Goal: Information Seeking & Learning: Learn about a topic

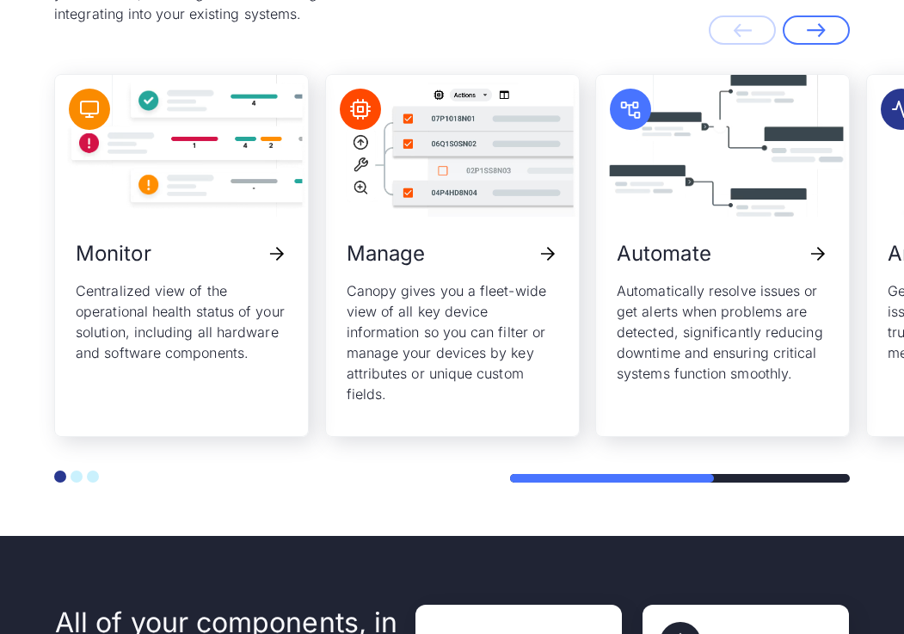
scroll to position [4055, 0]
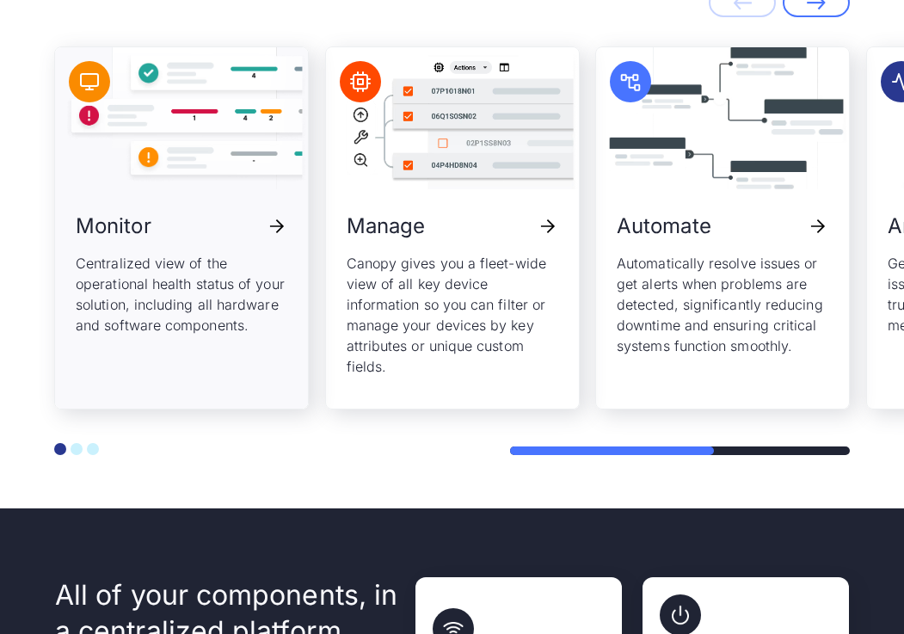
click at [198, 301] on p "Centralized view of the operational health status of your solution, including a…" at bounding box center [182, 294] width 212 height 83
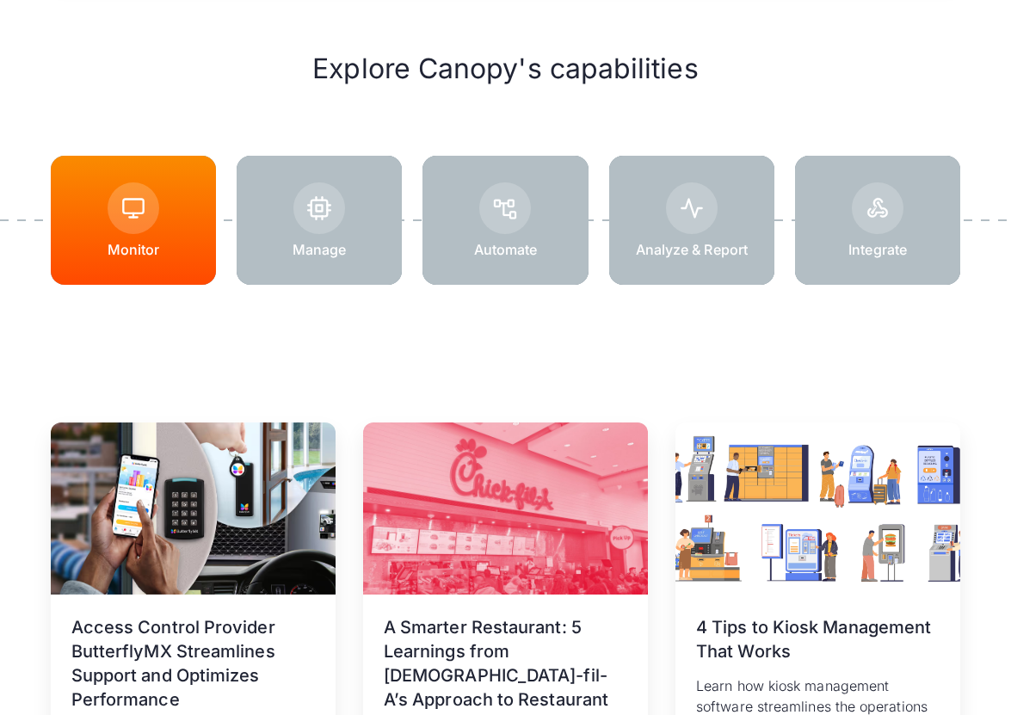
scroll to position [2242, 0]
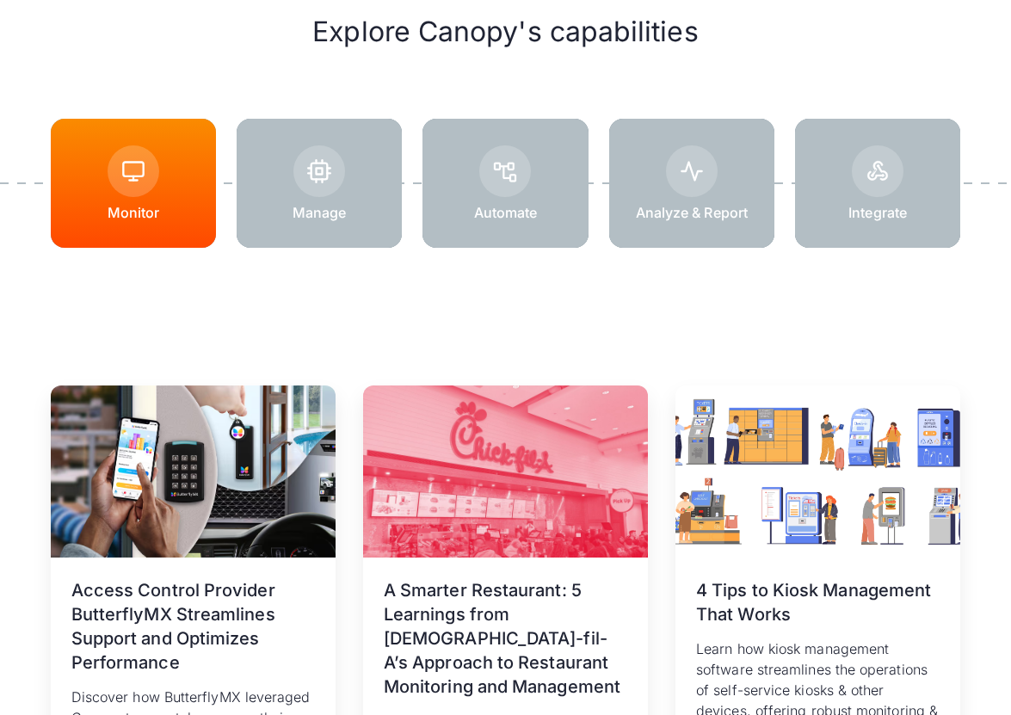
click at [348, 226] on div at bounding box center [319, 183] width 165 height 129
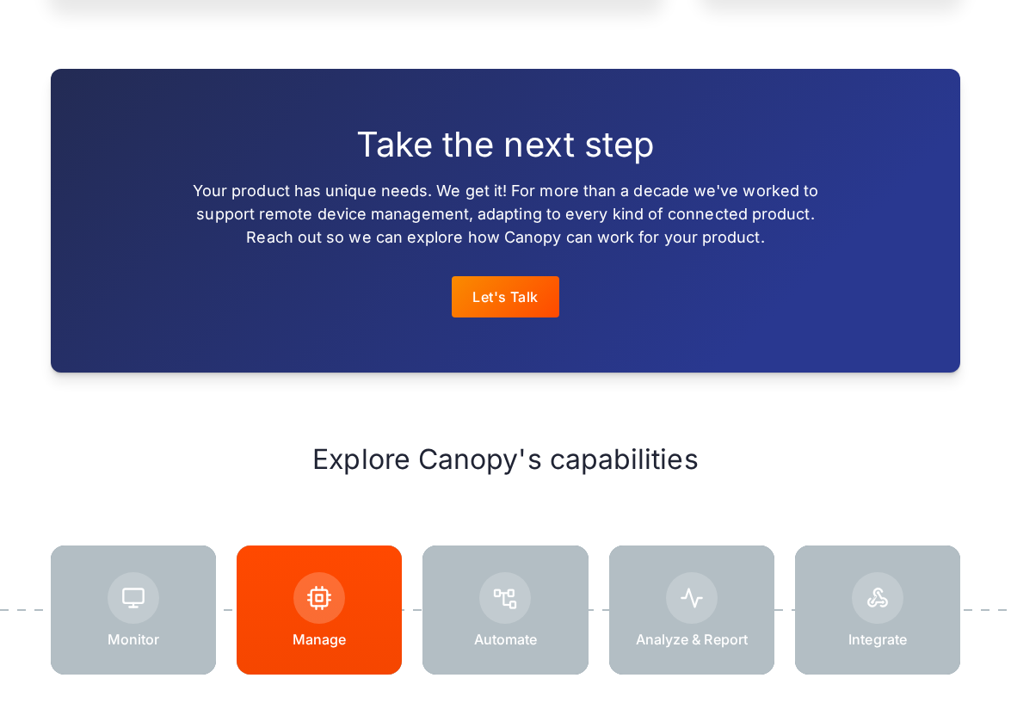
scroll to position [2171, 0]
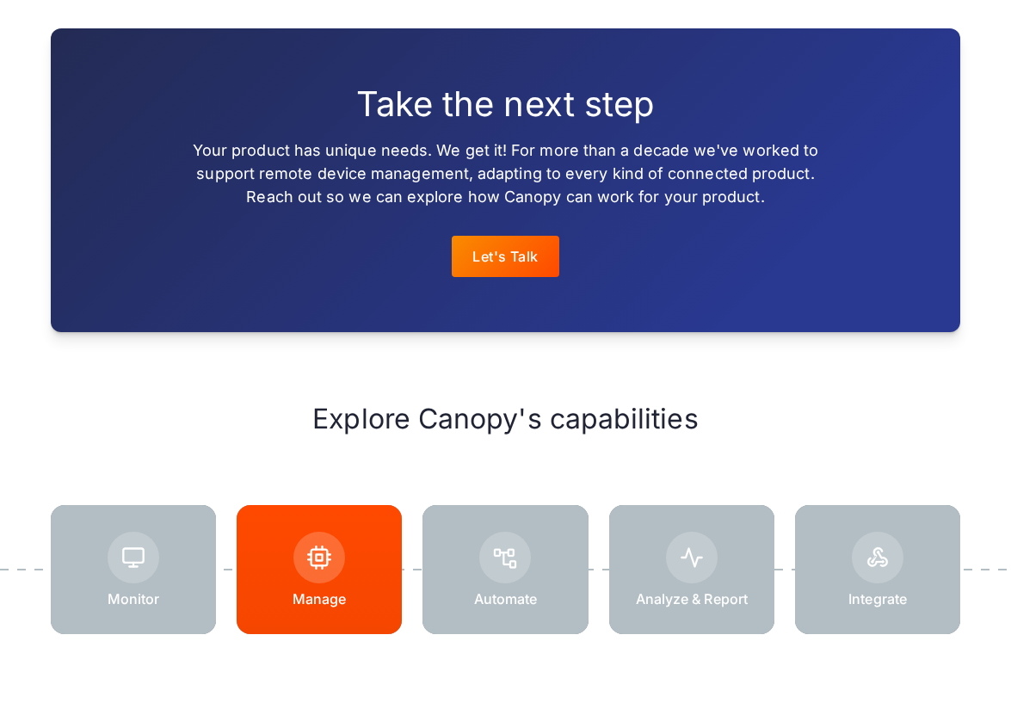
click at [556, 565] on div at bounding box center [504, 569] width 165 height 129
click at [702, 571] on div at bounding box center [692, 558] width 52 height 52
click at [545, 574] on div at bounding box center [504, 569] width 165 height 129
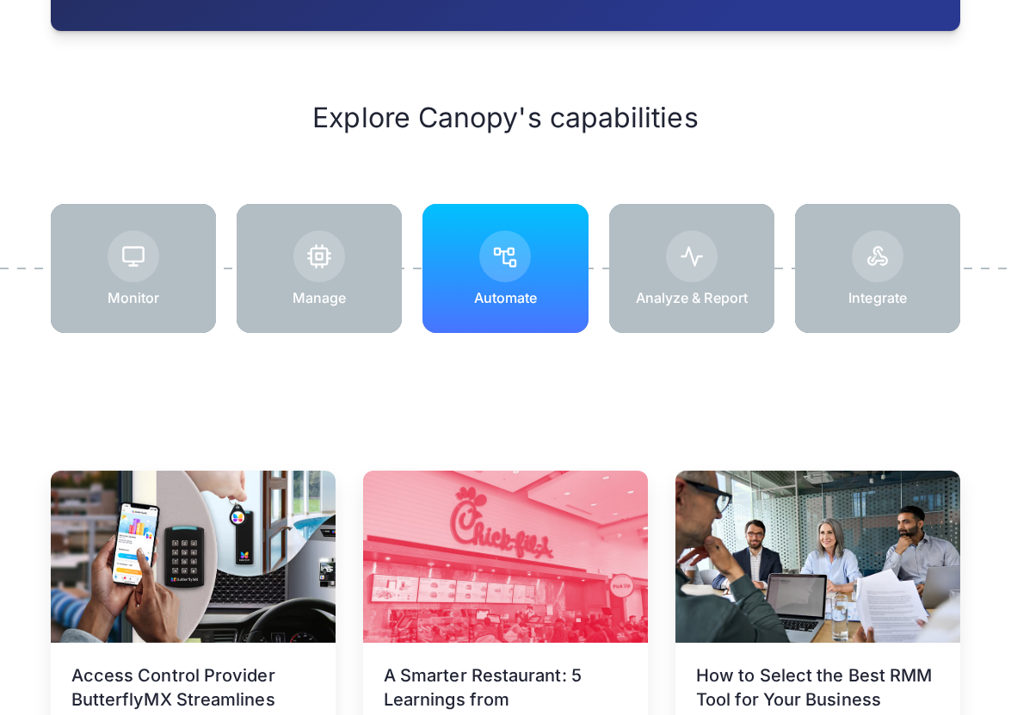
scroll to position [2458, 0]
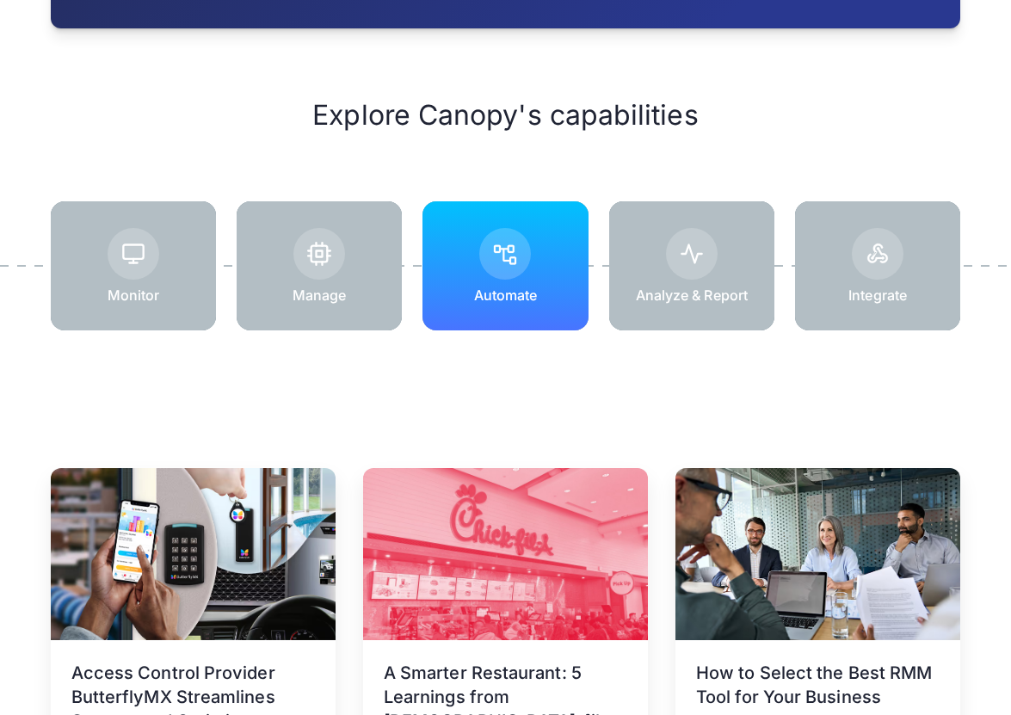
click at [159, 301] on div at bounding box center [133, 265] width 165 height 129
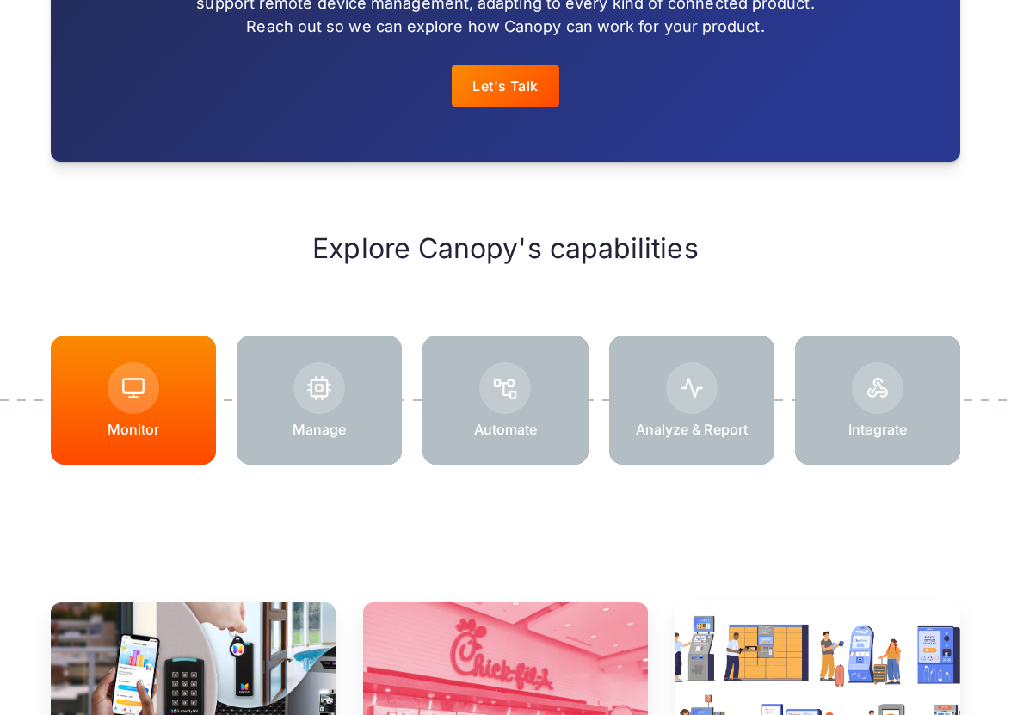
scroll to position [2037, 0]
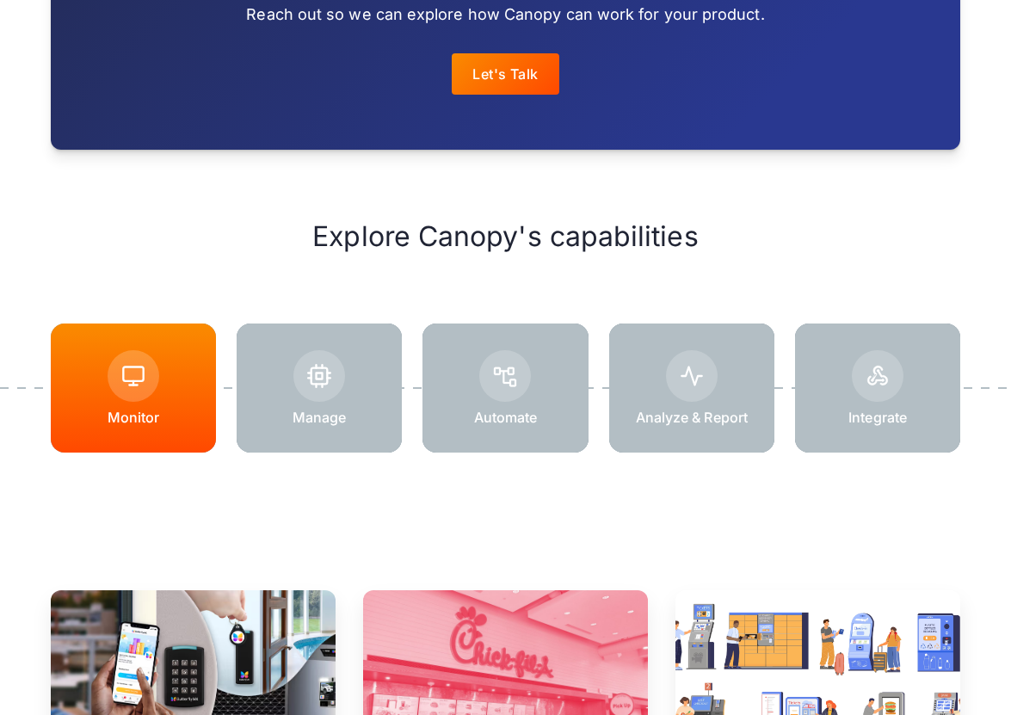
click at [683, 392] on div at bounding box center [692, 376] width 52 height 52
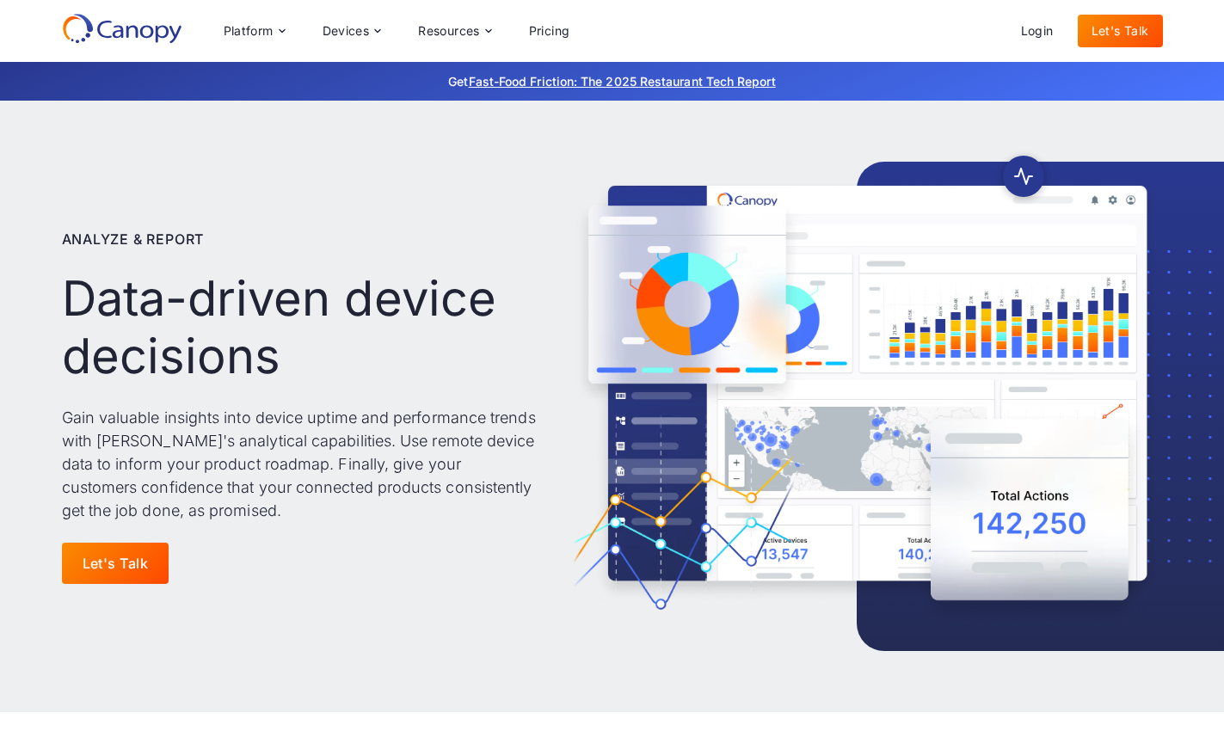
click at [696, 29] on div "Platform Platform Monitor A centralized view of your entire fleet Manage Remote…" at bounding box center [612, 31] width 1101 height 36
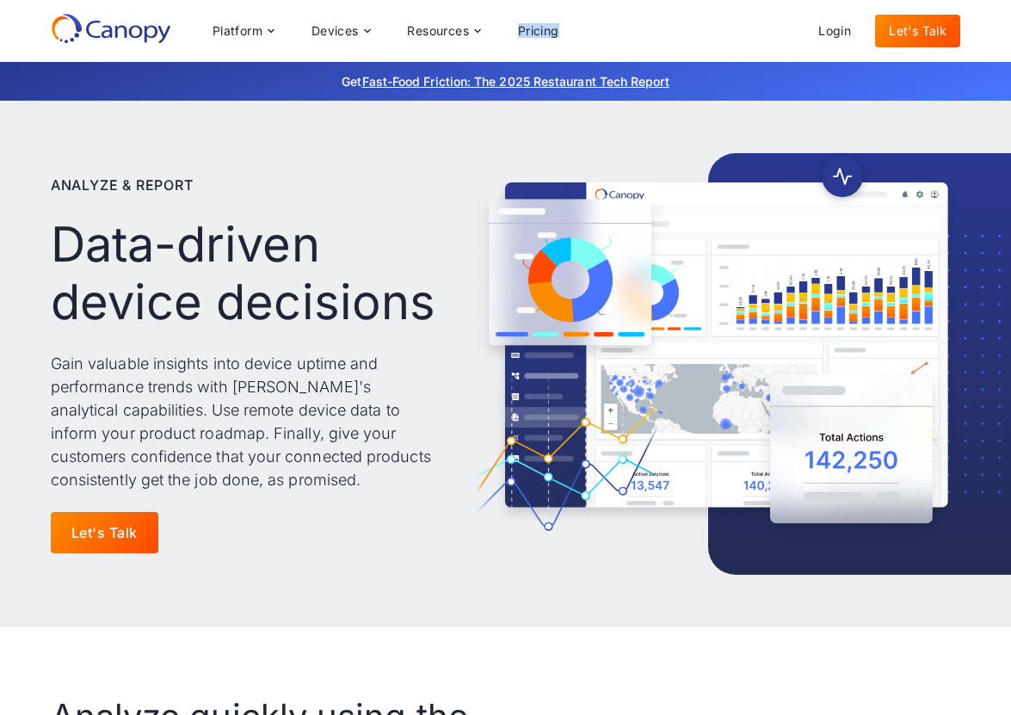
click at [150, 31] on icon at bounding box center [111, 28] width 120 height 31
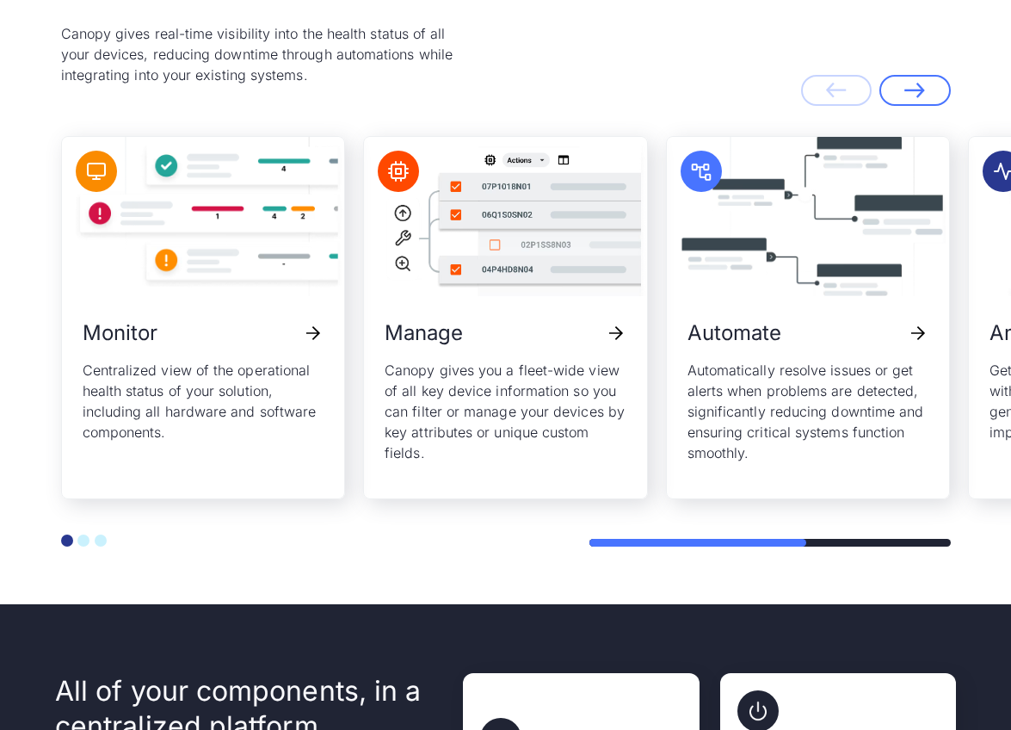
scroll to position [3827, 0]
